Goal: Find specific page/section: Find specific page/section

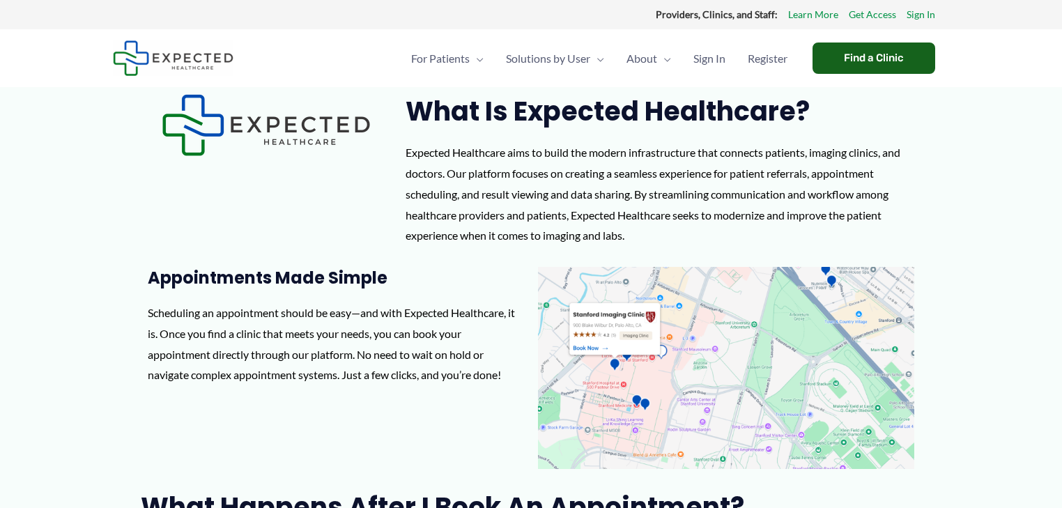
click at [924, 53] on div "Find a Clinic" at bounding box center [874, 58] width 123 height 31
click at [858, 59] on div "Find a Clinic" at bounding box center [874, 58] width 123 height 31
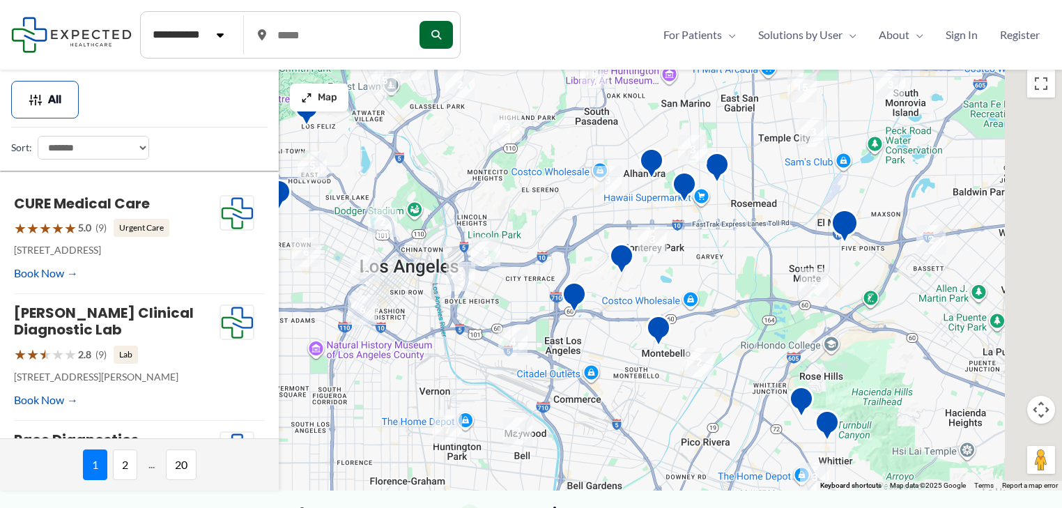
drag, startPoint x: 1008, startPoint y: 248, endPoint x: 316, endPoint y: 231, distance: 691.7
click at [322, 232] on div at bounding box center [531, 277] width 1062 height 428
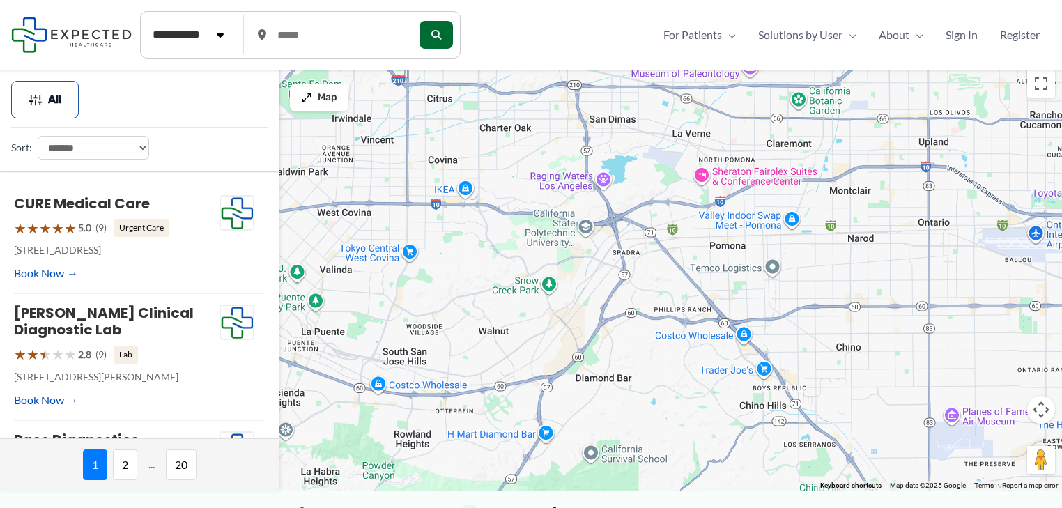
scroll to position [444, 0]
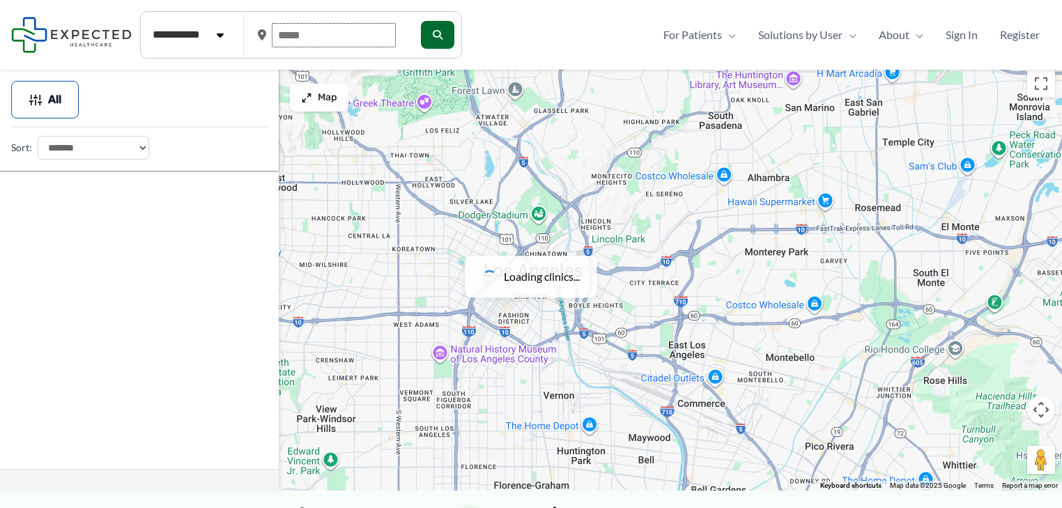
click at [343, 26] on input "text" at bounding box center [334, 35] width 124 height 24
click at [327, 36] on input "text" at bounding box center [334, 35] width 124 height 24
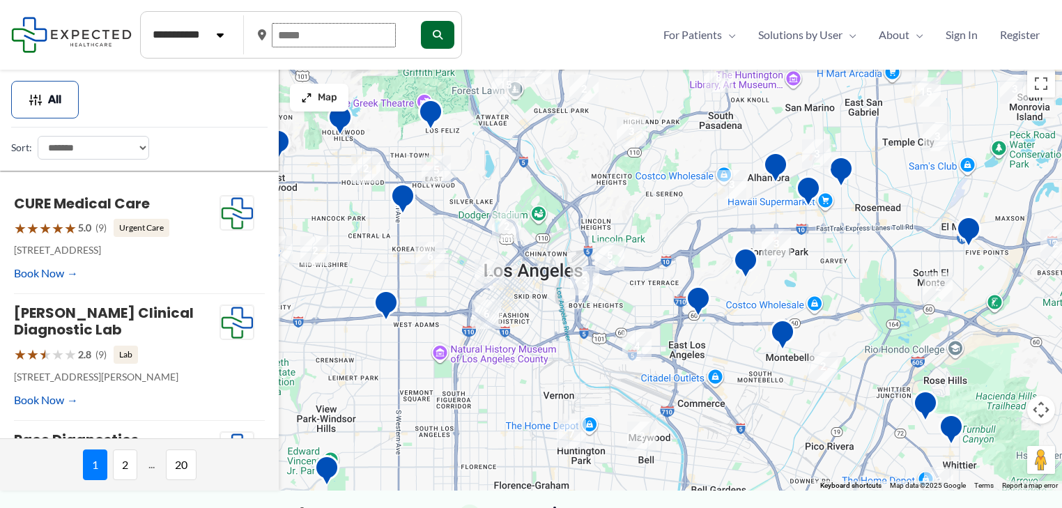
drag, startPoint x: 322, startPoint y: 38, endPoint x: 266, endPoint y: 36, distance: 55.8
click at [266, 36] on div at bounding box center [332, 35] width 149 height 36
type input "*****"
